Goal: Task Accomplishment & Management: Use online tool/utility

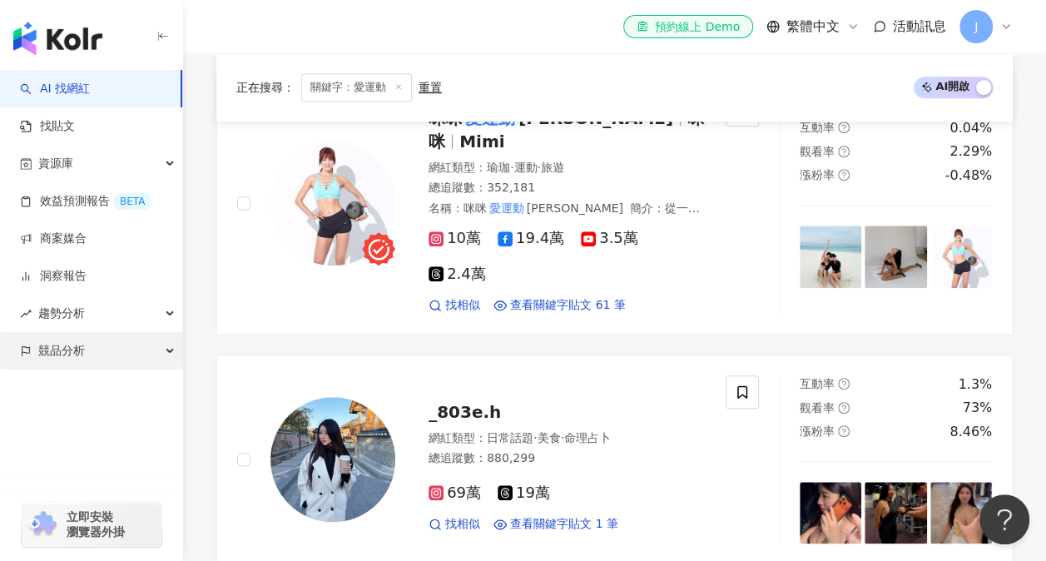
click at [73, 351] on span "競品分析" at bounding box center [61, 350] width 47 height 37
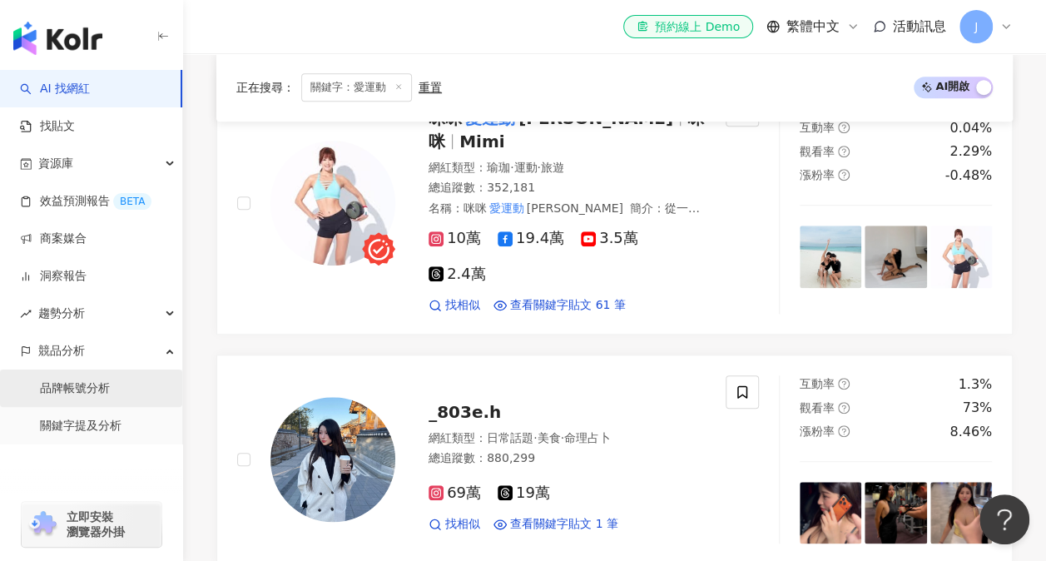
click at [88, 394] on link "品牌帳號分析" at bounding box center [75, 388] width 70 height 17
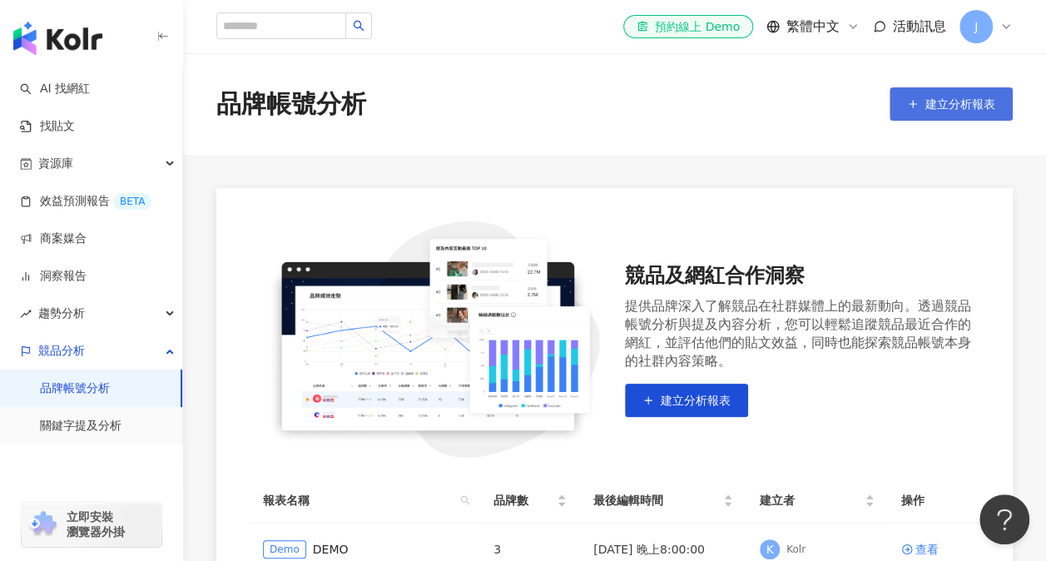
click at [936, 101] on span "建立分析報表" at bounding box center [961, 103] width 70 height 13
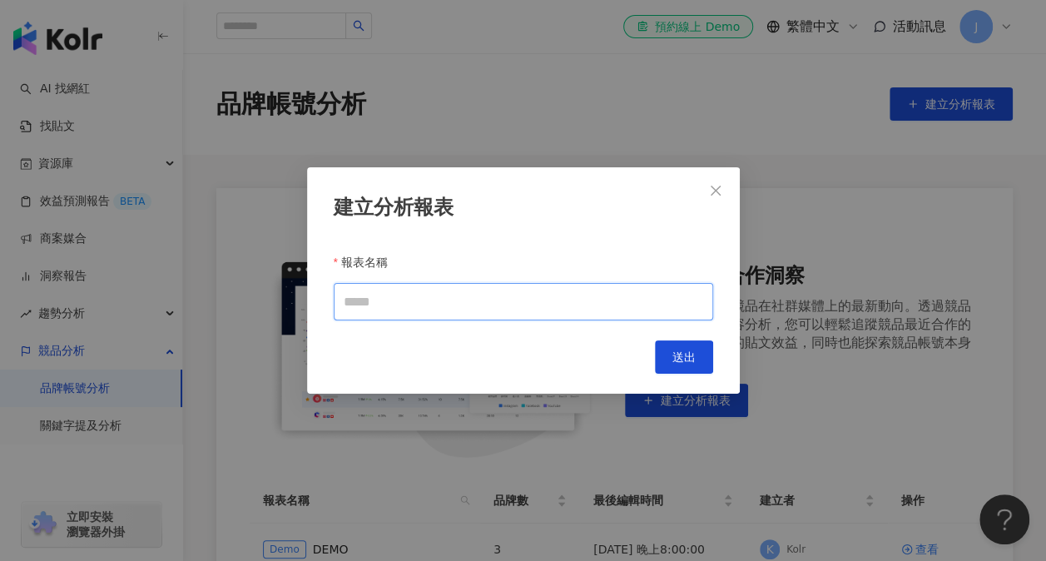
click at [459, 300] on input "報表名稱" at bounding box center [524, 301] width 380 height 37
type input "****"
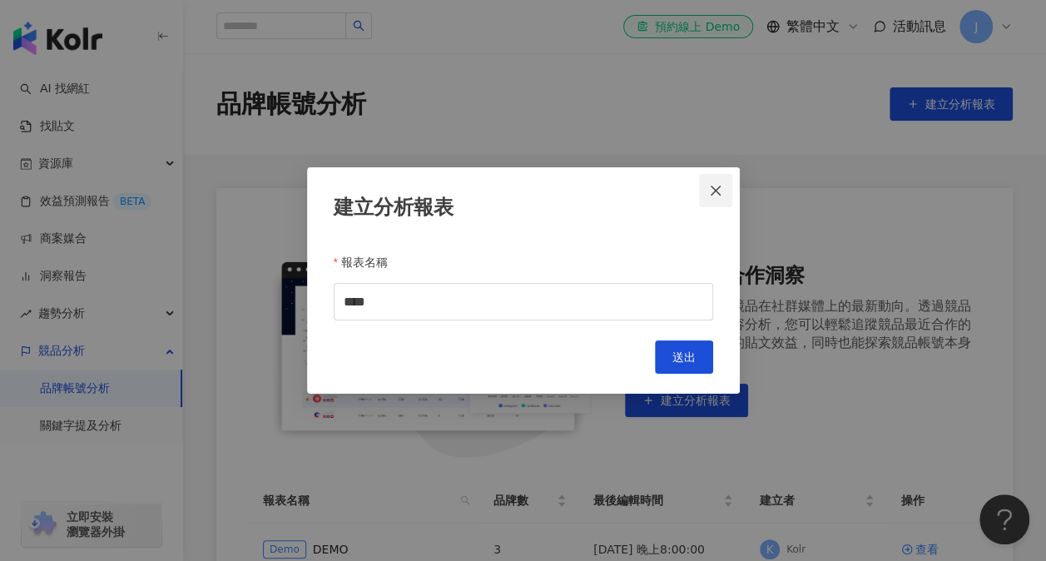
click at [717, 186] on icon "close" at bounding box center [715, 190] width 13 height 13
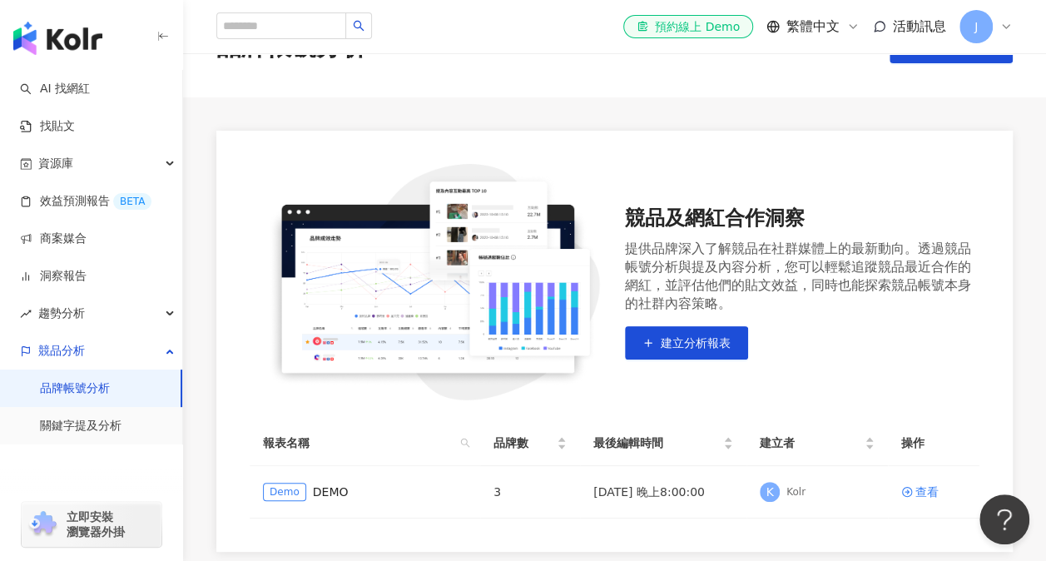
scroll to position [83, 0]
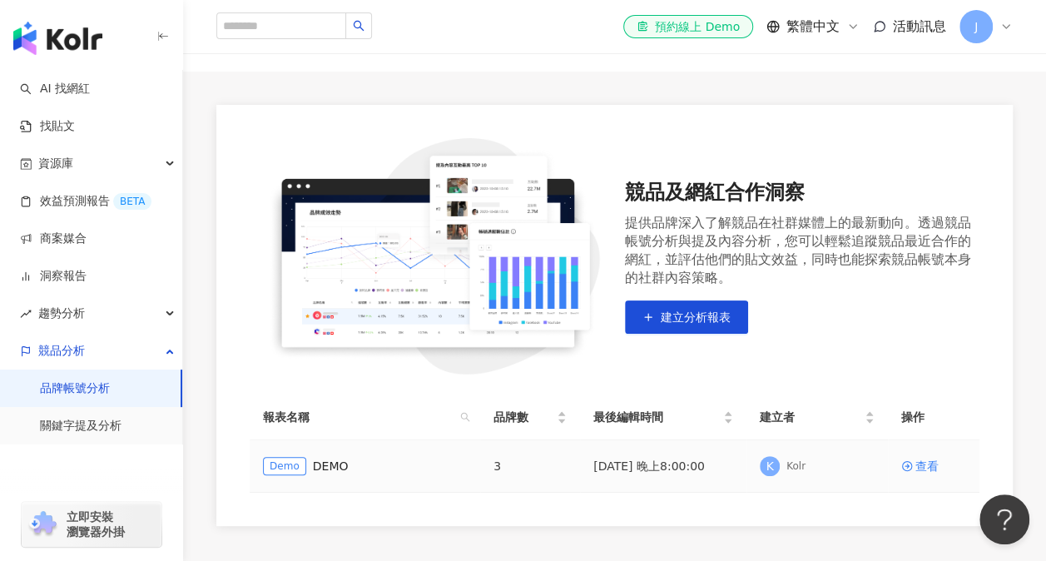
click at [529, 475] on td "3" at bounding box center [530, 466] width 100 height 52
click at [906, 463] on icon at bounding box center [907, 466] width 12 height 12
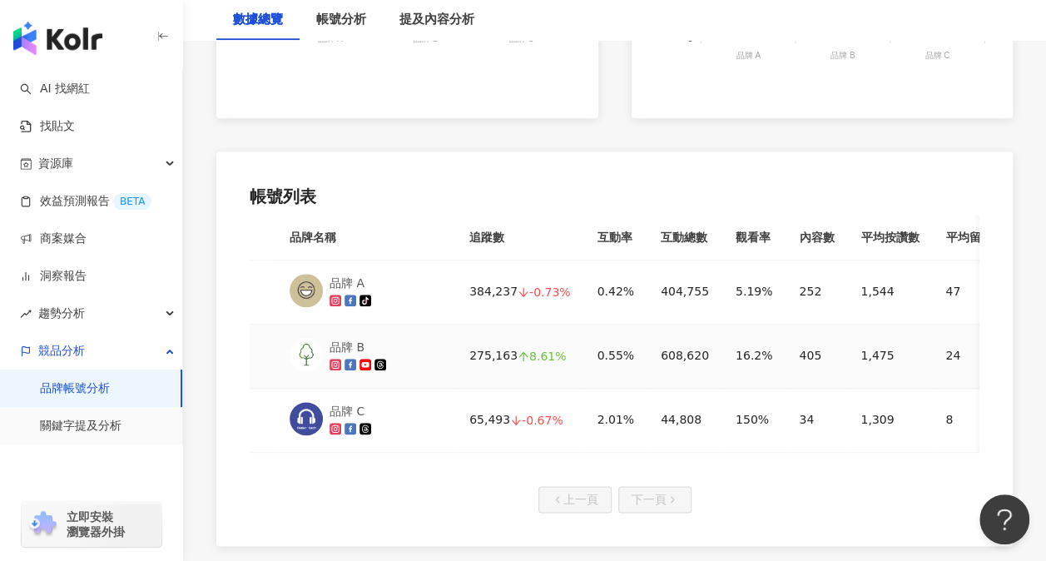
scroll to position [749, 0]
click at [662, 447] on td "44,808" at bounding box center [685, 419] width 75 height 64
click at [353, 280] on div "品牌 A" at bounding box center [352, 281] width 45 height 18
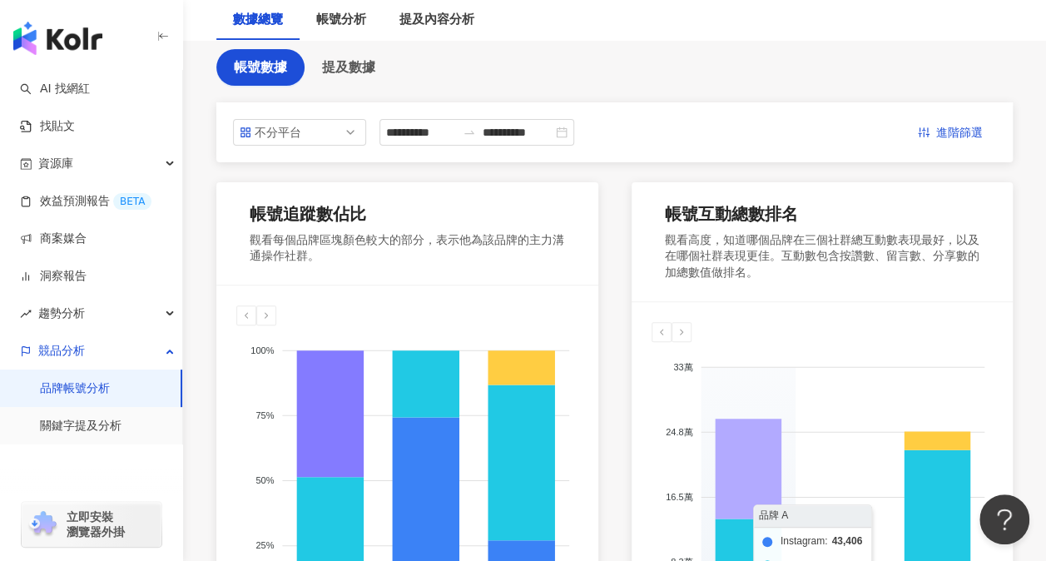
scroll to position [0, 0]
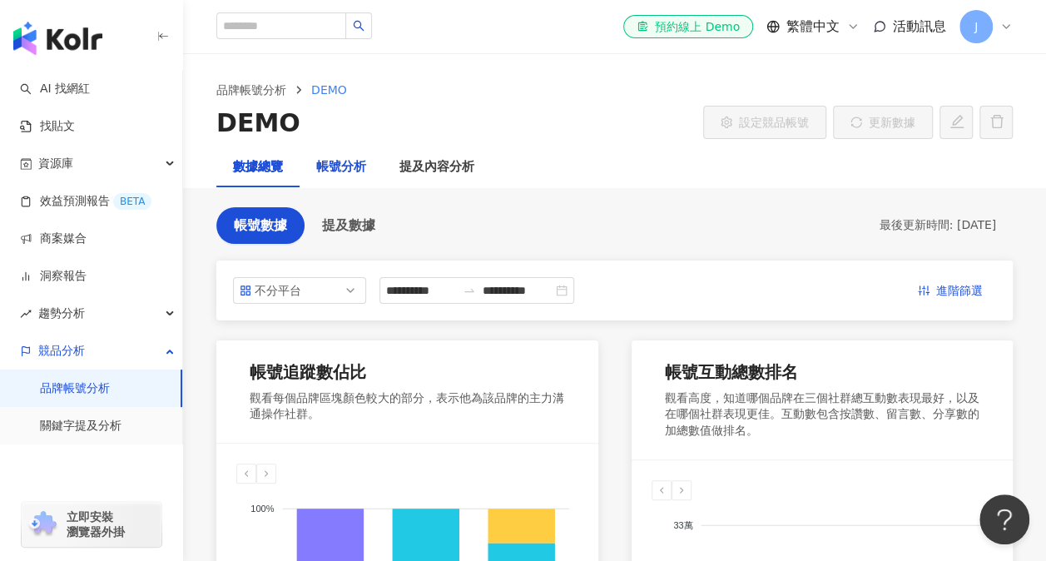
click at [342, 167] on div "帳號分析" at bounding box center [341, 167] width 50 height 20
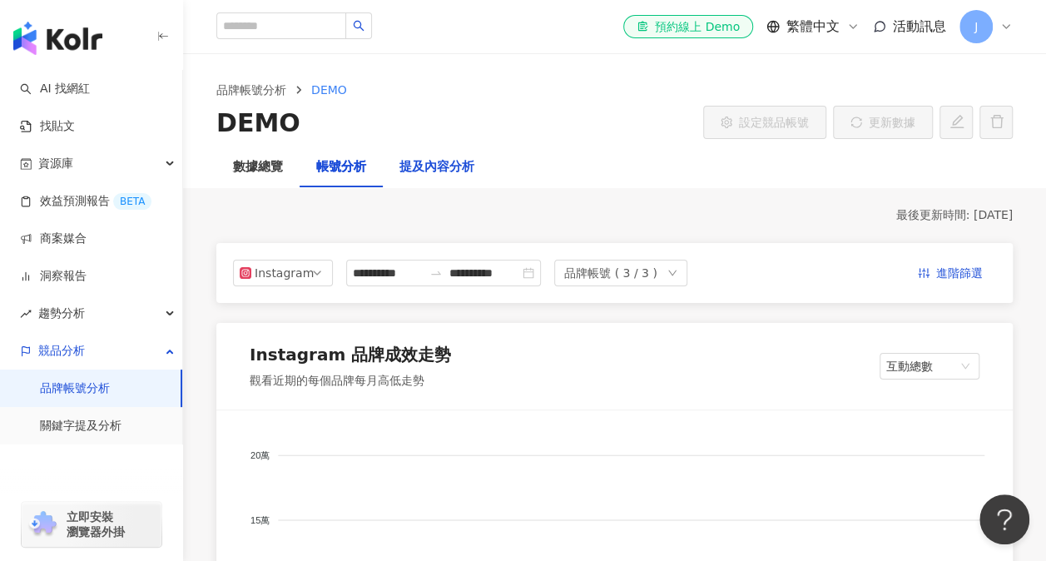
click at [444, 176] on div "提及內容分析" at bounding box center [437, 167] width 75 height 20
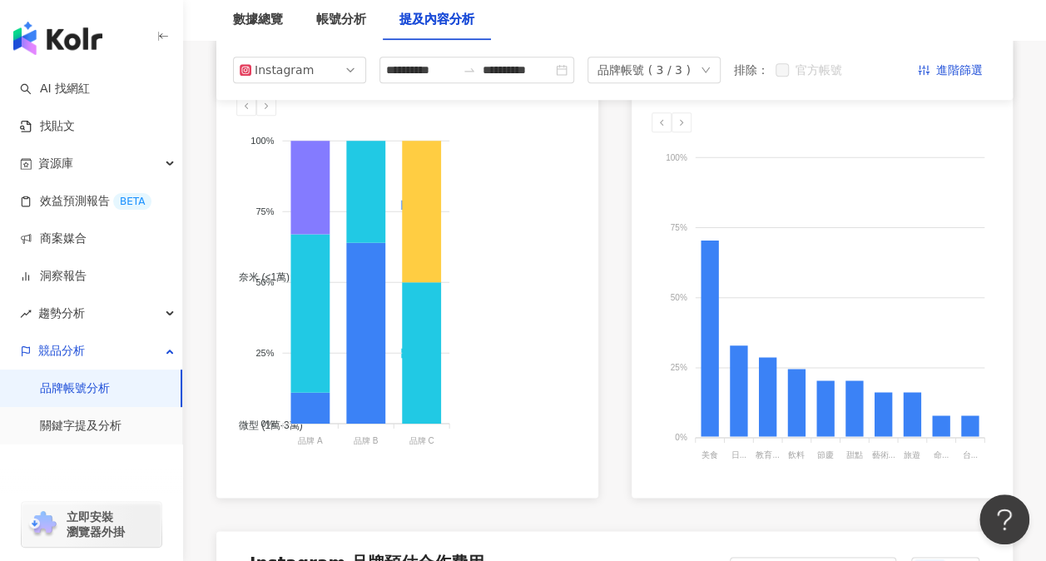
scroll to position [916, 0]
